Goal: Task Accomplishment & Management: Manage account settings

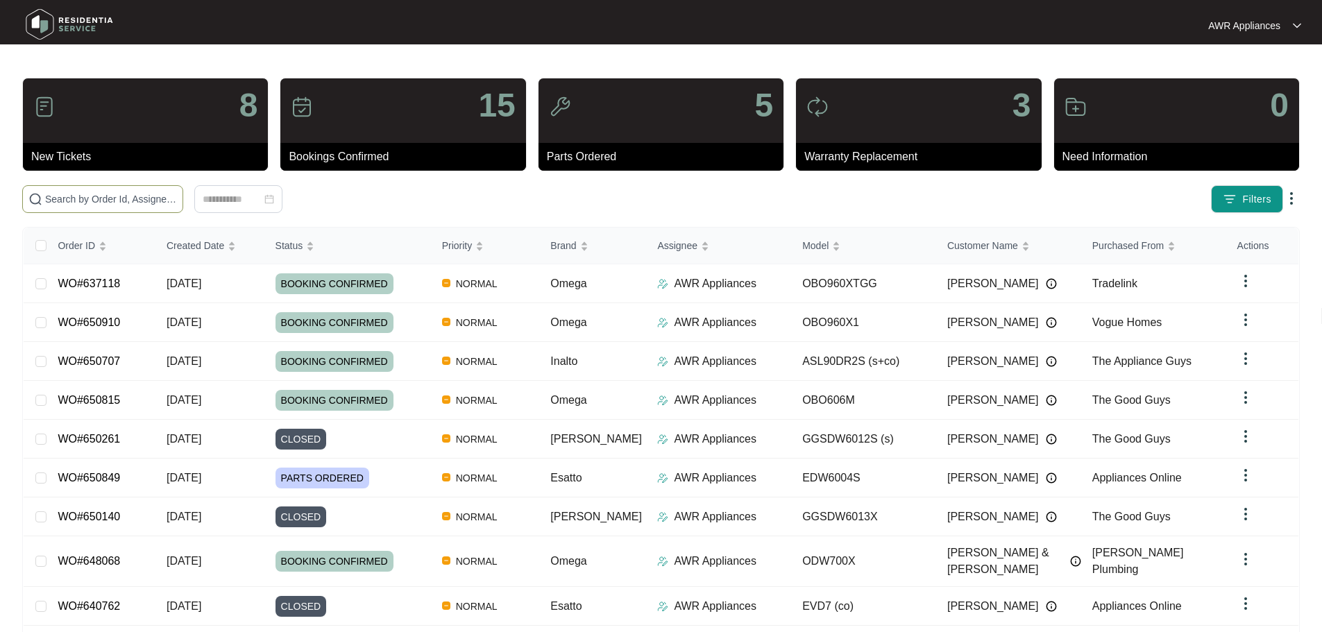
click at [74, 209] on span at bounding box center [102, 199] width 161 height 28
paste input "650337"
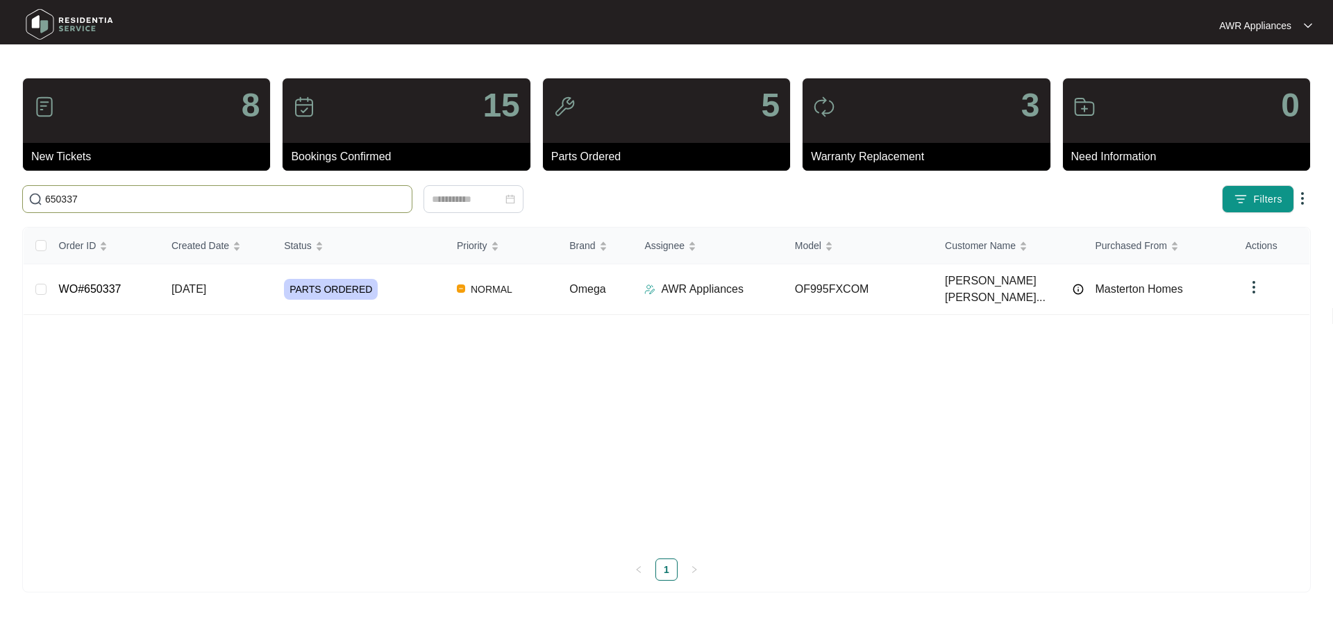
type input "650337"
click at [160, 282] on td "[DATE]" at bounding box center [216, 289] width 112 height 51
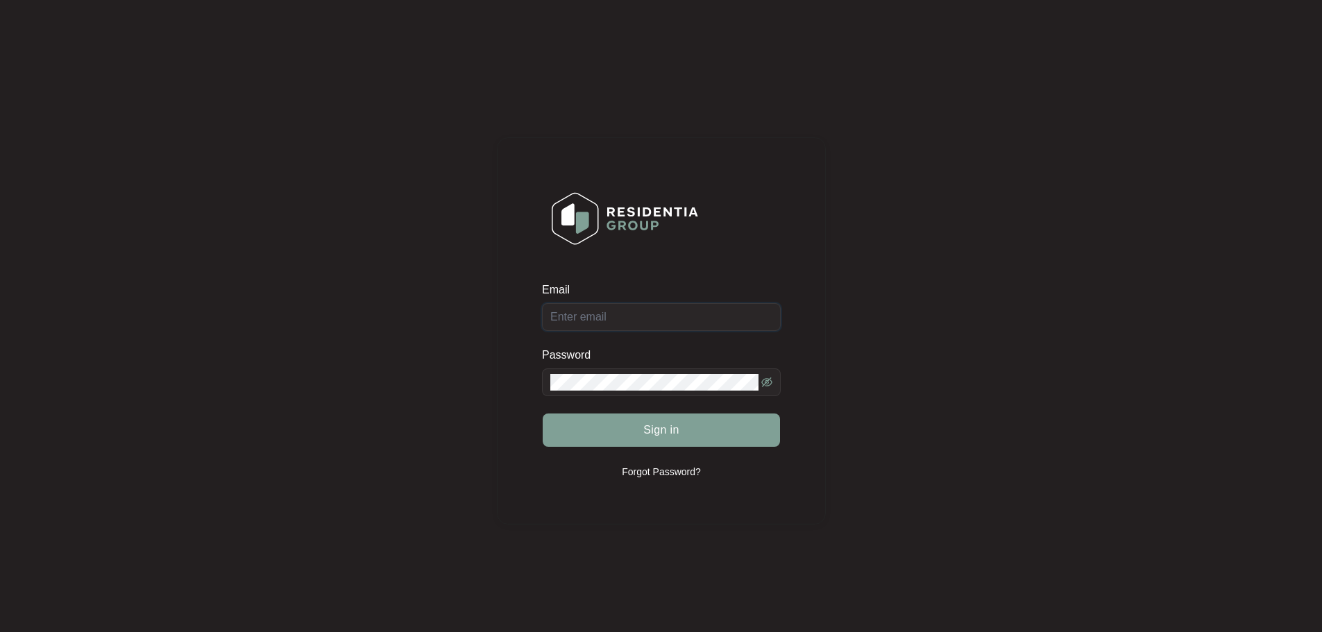
type input "[EMAIL_ADDRESS][DOMAIN_NAME]"
click at [676, 431] on span "Sign in" at bounding box center [661, 430] width 36 height 17
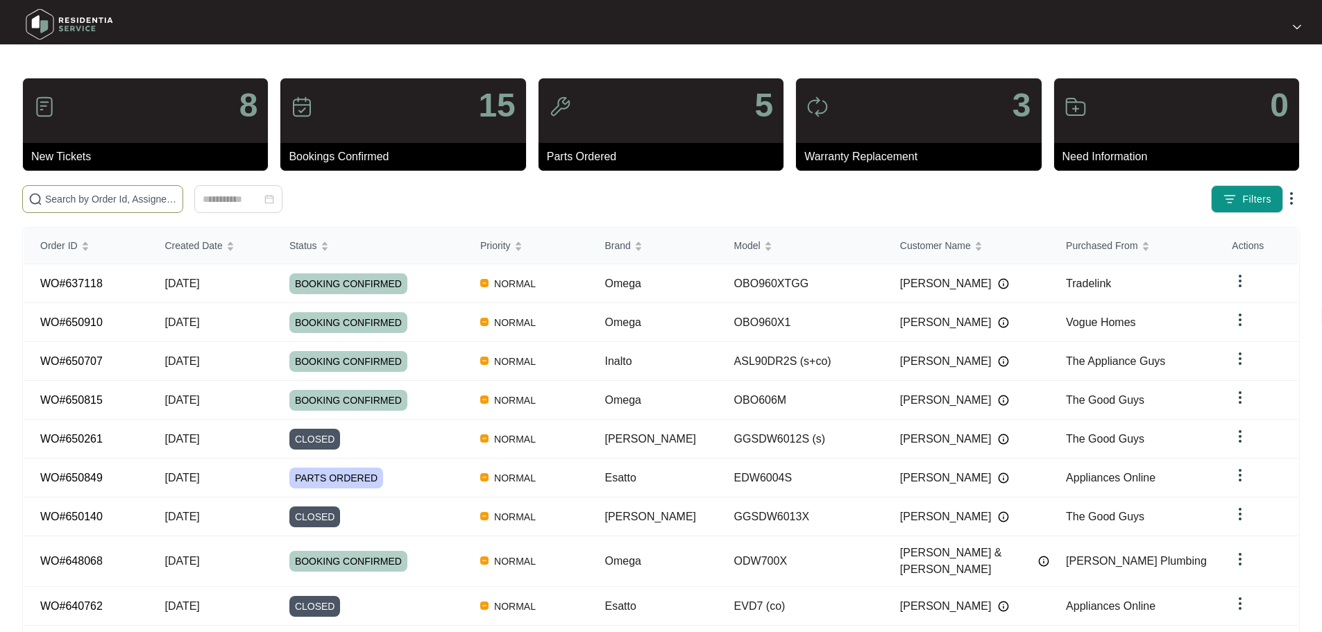
paste input "650337"
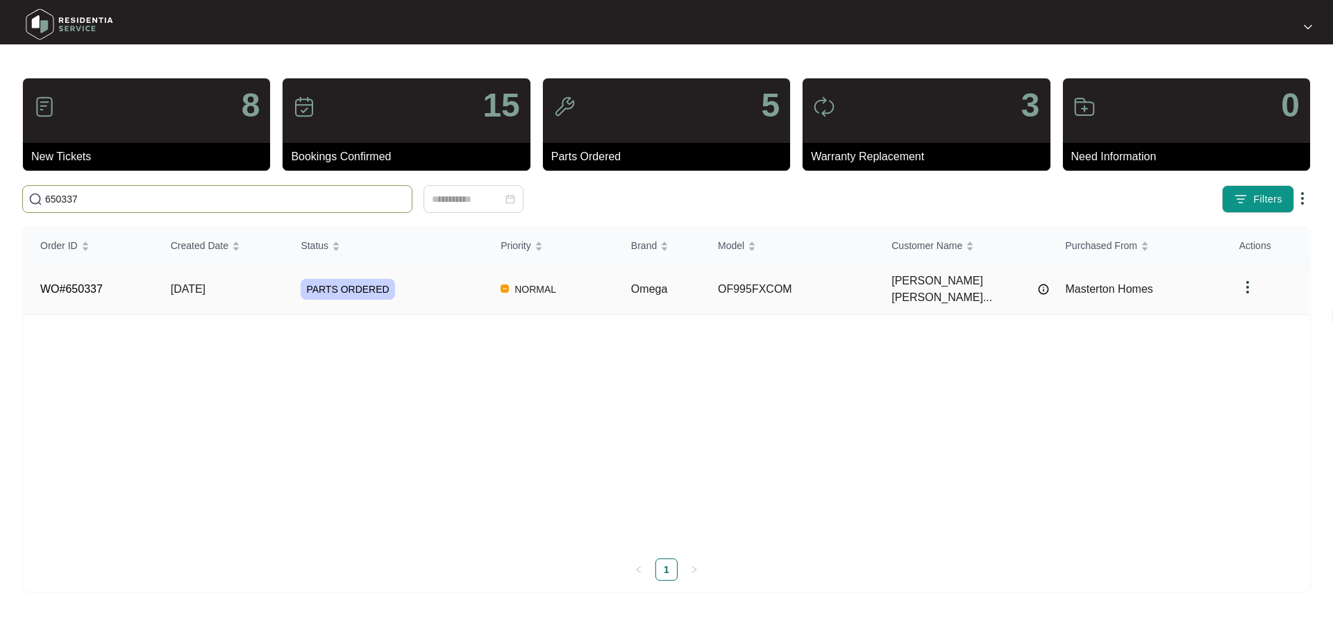
type input "650337"
click at [248, 283] on td "[DATE]" at bounding box center [219, 289] width 130 height 51
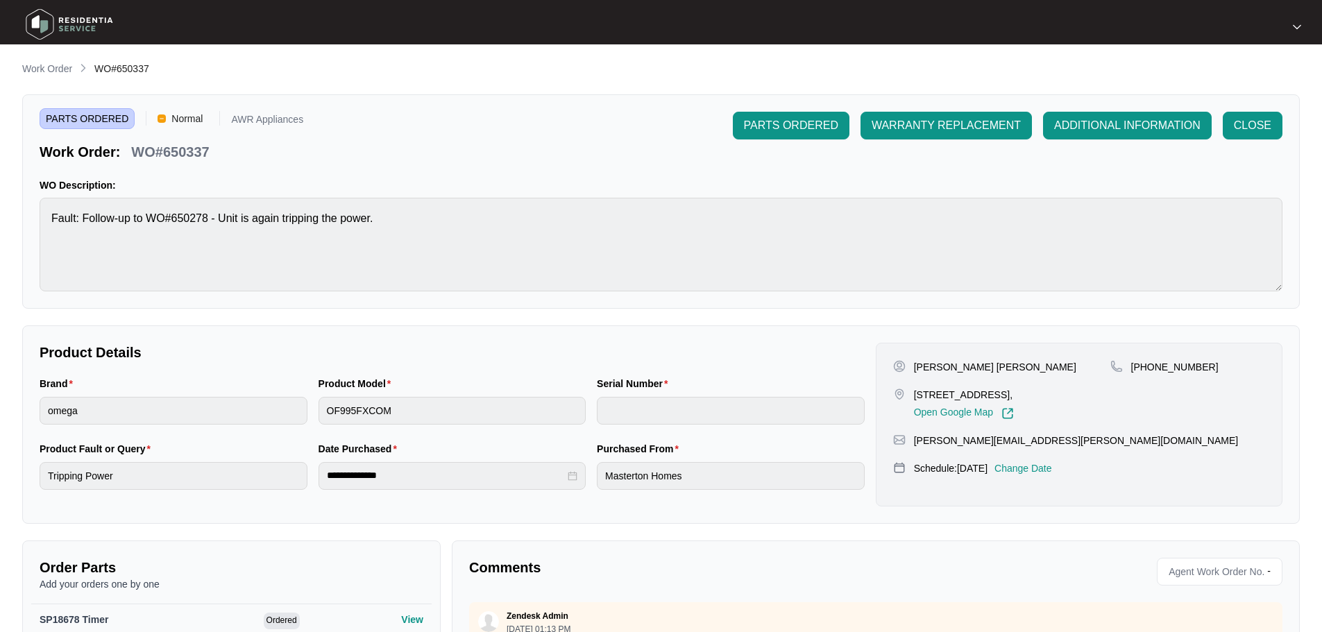
click at [1052, 465] on p "Change Date" at bounding box center [1024, 469] width 58 height 14
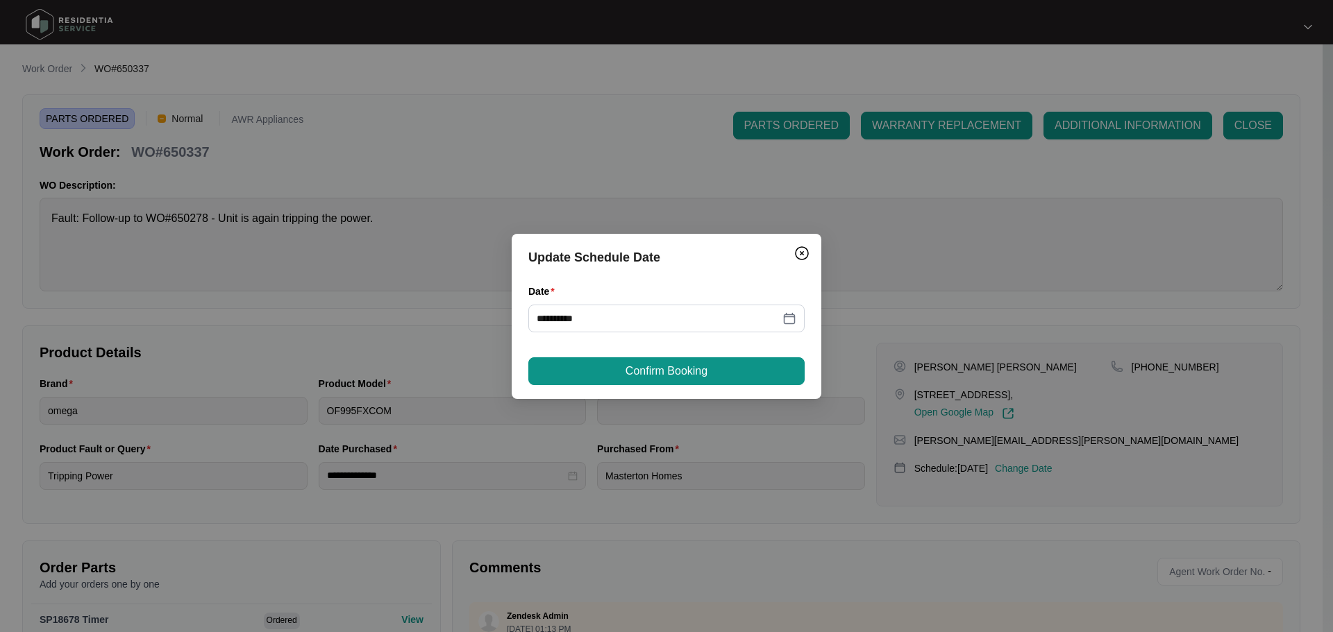
click at [655, 156] on div "**********" at bounding box center [666, 316] width 1333 height 632
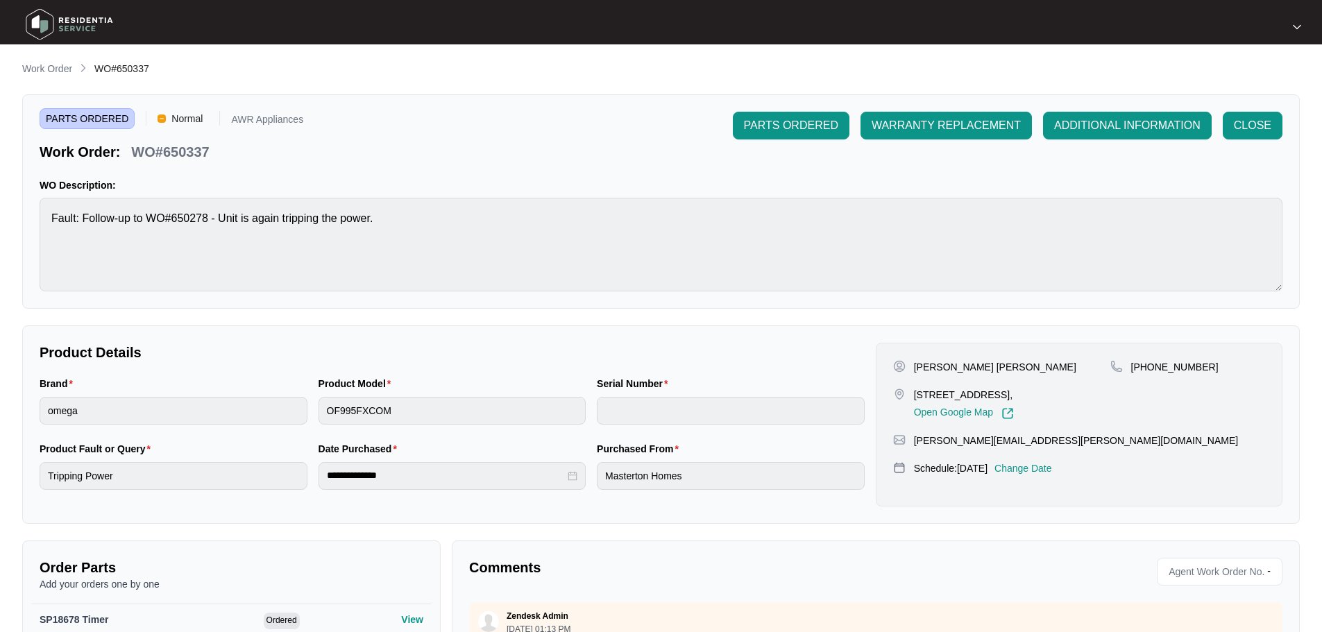
click at [655, 156] on div "PARTS ORDERED Normal AWR Appliances Work Order: WO#650337 PARTS ORDERED WARRANT…" at bounding box center [661, 137] width 1243 height 50
click at [1052, 470] on p "Change Date" at bounding box center [1024, 469] width 58 height 14
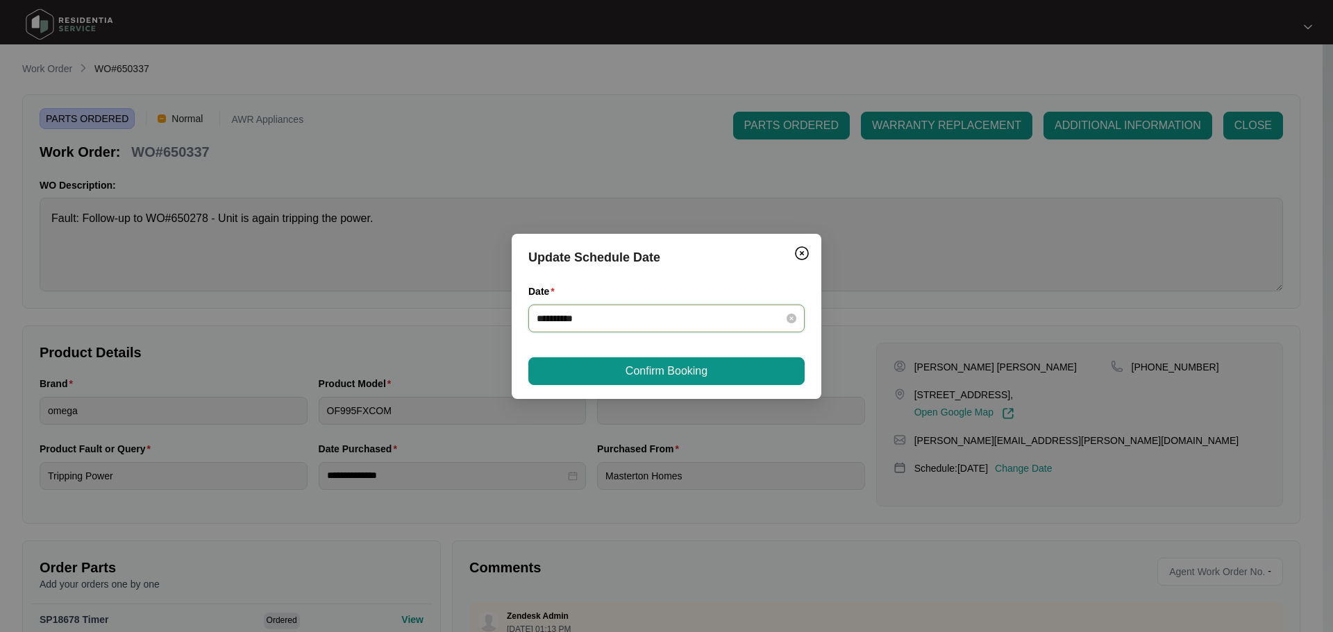
click at [692, 312] on input "**********" at bounding box center [658, 318] width 243 height 15
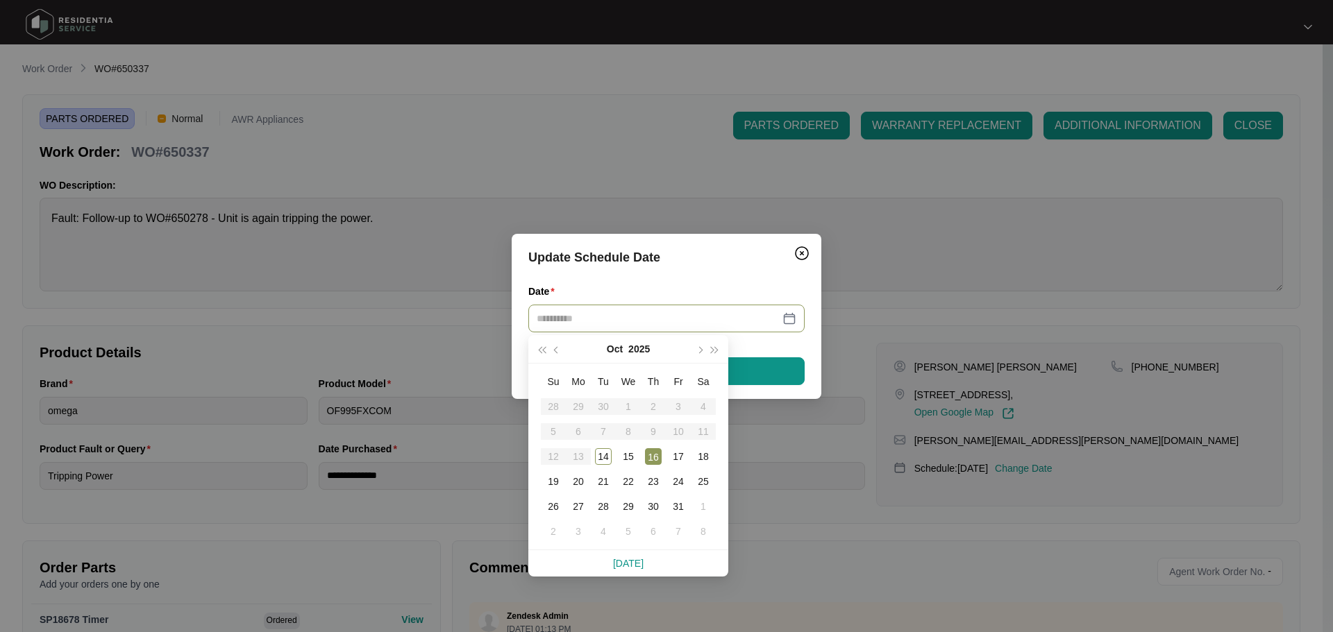
click at [655, 456] on div "16" at bounding box center [653, 456] width 17 height 17
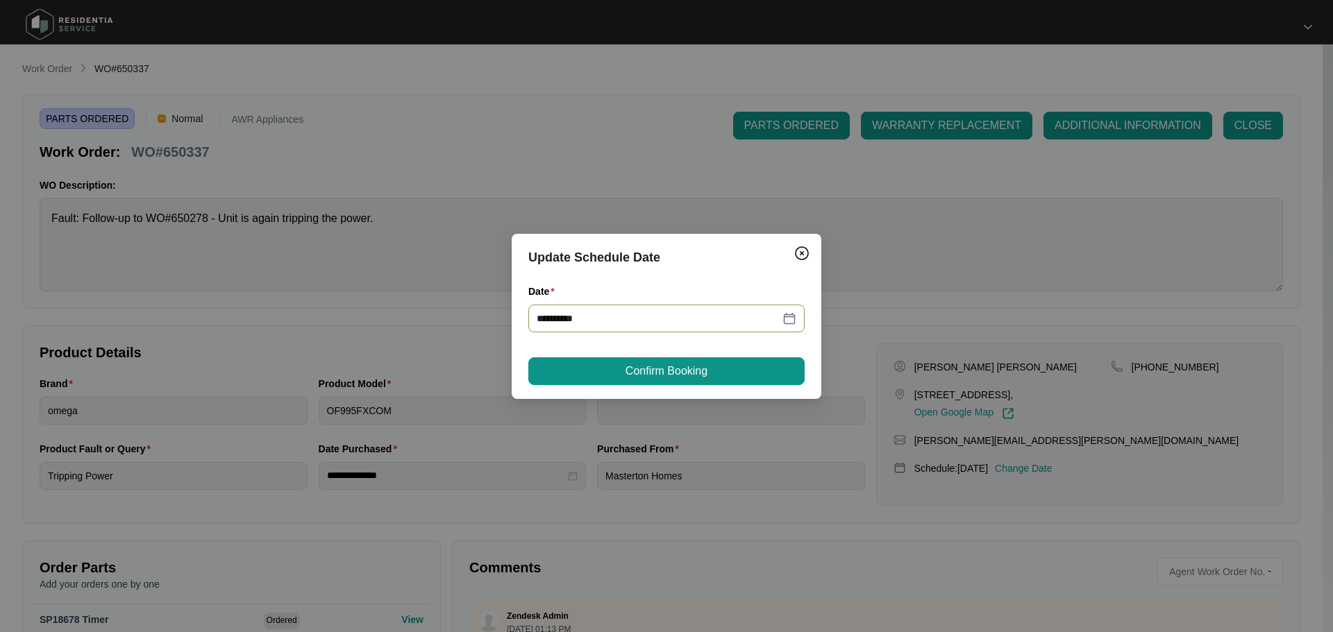
type input "**********"
click at [662, 373] on span "Confirm Booking" at bounding box center [666, 371] width 82 height 17
